Goal: Information Seeking & Learning: Learn about a topic

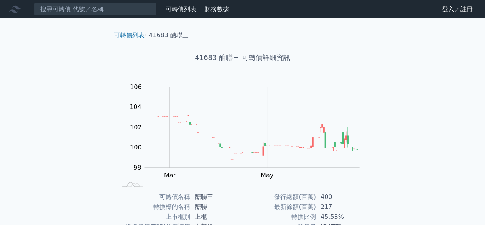
click at [432, 132] on div "可轉債列表 財務數據 可轉債列表 財務數據 登入／註冊 登入／註冊 可轉債列表 › 41683 醣聯三 41683 醣聯三 可轉債詳細資訊 Zoom Out …" at bounding box center [242, 182] width 485 height 365
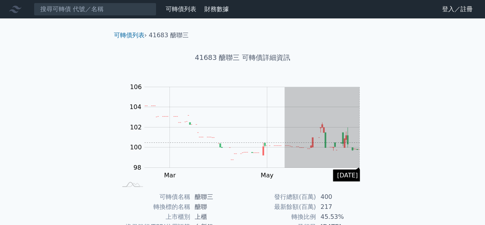
click at [388, 142] on div "可轉債列表 › 41683 醣聯三 41683 醣聯三 可轉債詳細資訊 Zoom Out 104 96 97 98 99 100 101 102 108 10…" at bounding box center [242, 191] width 295 height 347
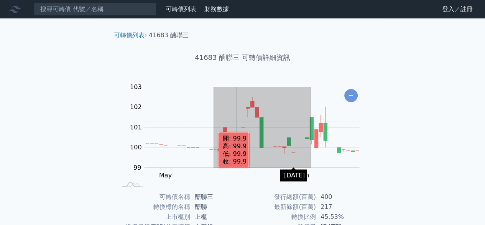
click at [362, 120] on g "Zoom Out 104 96 97 98 99 100 101 102 108 104 106 103 L Feb Mar Apr May [DATE] J…" at bounding box center [245, 134] width 251 height 107
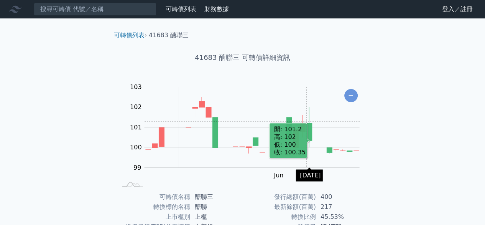
click at [306, 122] on rect "Chart" at bounding box center [252, 127] width 215 height 81
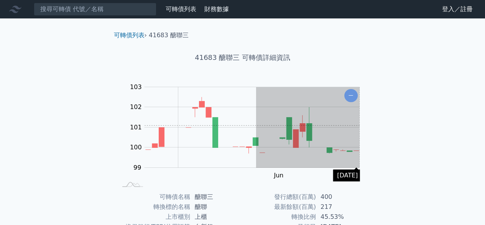
click at [388, 125] on div "可轉債列表 › 41683 醣聯三 41683 醣聯三 可轉債詳細資訊 Zoom Out 104 96 97 98 99 100 101 102 108 10…" at bounding box center [242, 191] width 295 height 347
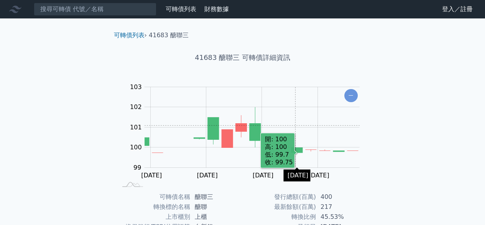
click at [404, 138] on div "可轉債列表 財務數據 可轉債列表 財務數據 登入／註冊 登入／註冊 可轉債列表 › 41683 醣聯三 41683 醣聯三 可轉債詳細資訊 Zoom Out …" at bounding box center [242, 182] width 485 height 365
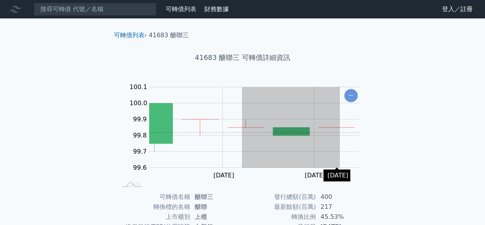
click at [350, 132] on rect "Chart" at bounding box center [254, 127] width 211 height 81
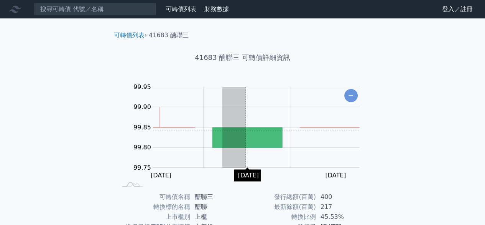
click at [359, 137] on rect "Chart" at bounding box center [256, 127] width 207 height 81
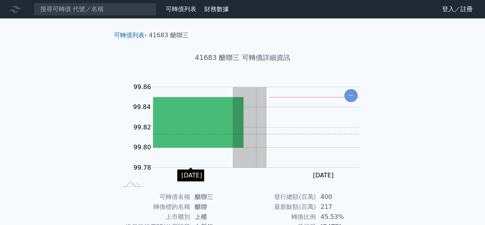
click at [313, 137] on g "Zoom Out" at bounding box center [256, 127] width 237 height 81
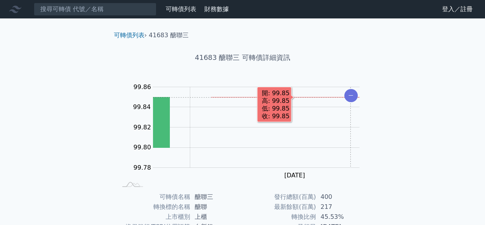
click at [349, 95] on icon "Chart" at bounding box center [350, 95] width 13 height 13
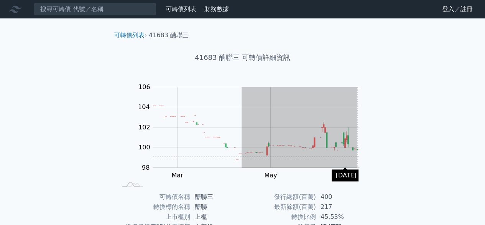
click at [380, 157] on div "可轉債列表 › 41683 醣聯三 41683 醣聯三 可轉債詳細資訊 Zoom Out 100.00 96 97 100.1 99.88 108 106 1…" at bounding box center [242, 191] width 295 height 347
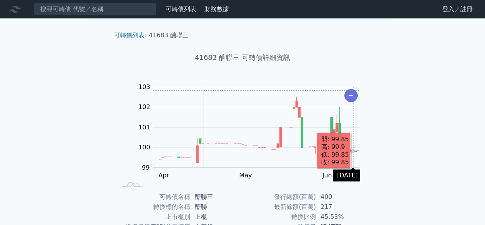
click at [353, 90] on icon "Chart" at bounding box center [350, 95] width 13 height 13
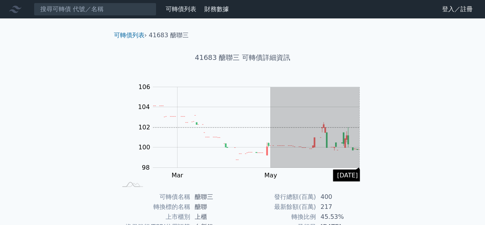
click at [397, 127] on div "可轉債列表 財務數據 可轉債列表 財務數據 登入／註冊 登入／註冊 可轉債列表 › 41683 醣聯三 41683 醣聯三 可轉債詳細資訊 Zoom Out …" at bounding box center [242, 182] width 485 height 365
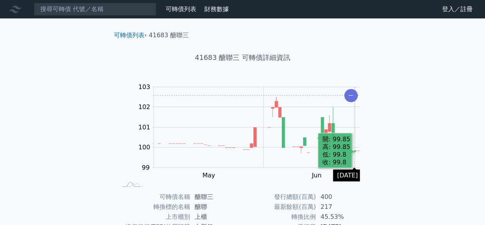
click at [354, 94] on icon "Chart" at bounding box center [350, 95] width 13 height 13
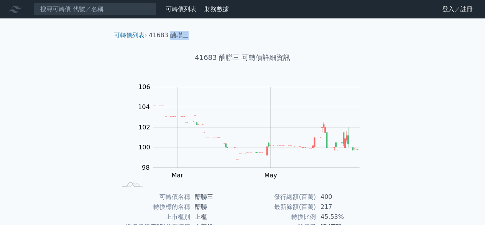
drag, startPoint x: 191, startPoint y: 32, endPoint x: 171, endPoint y: 37, distance: 20.6
click at [171, 37] on ol "可轉債列表 › 41683 醣聯三" at bounding box center [243, 35] width 270 height 9
copy li "醣聯三"
